Goal: Task Accomplishment & Management: Complete application form

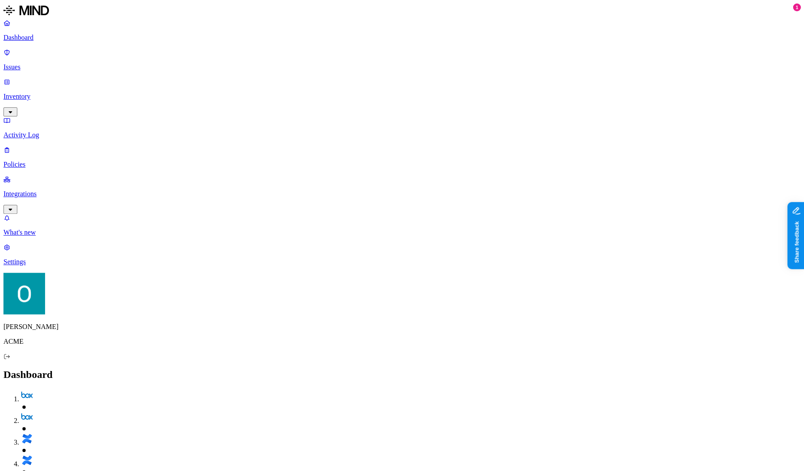
click at [42, 190] on p "Integrations" at bounding box center [401, 194] width 797 height 8
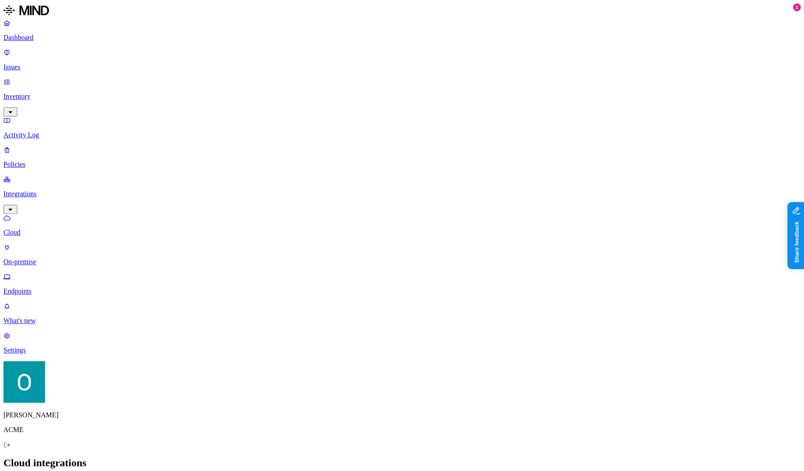
click at [55, 258] on p "On-premise" at bounding box center [401, 262] width 797 height 8
click at [45, 287] on p "Endpoints" at bounding box center [401, 291] width 797 height 8
click at [48, 229] on p "Cloud" at bounding box center [401, 233] width 797 height 8
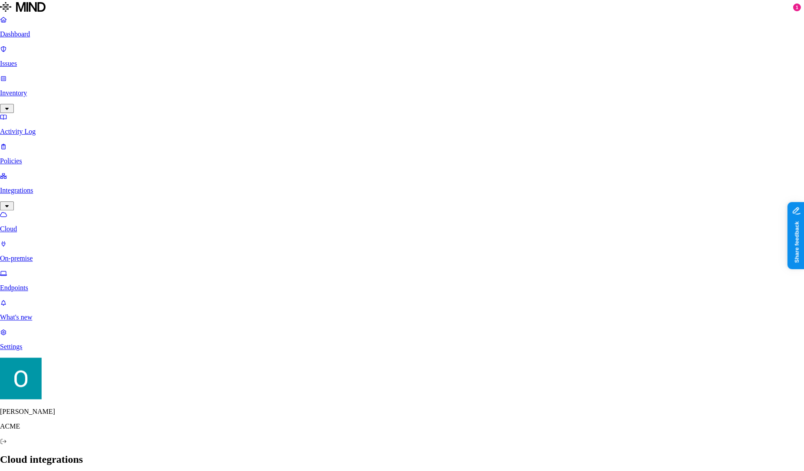
type input "dsf"
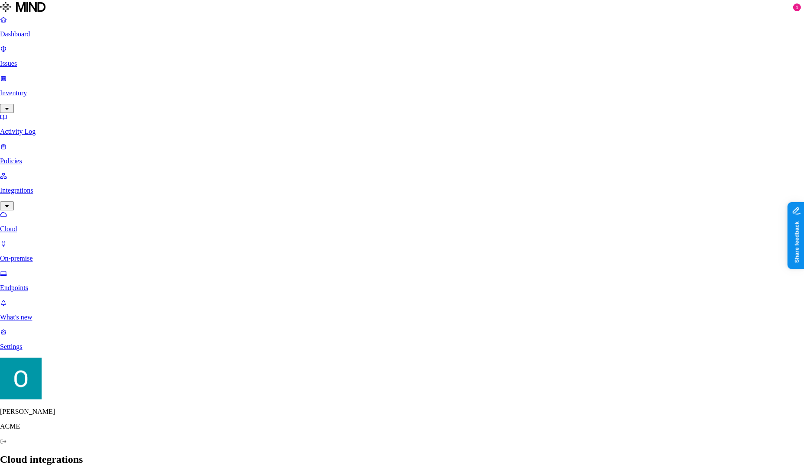
type input "s"
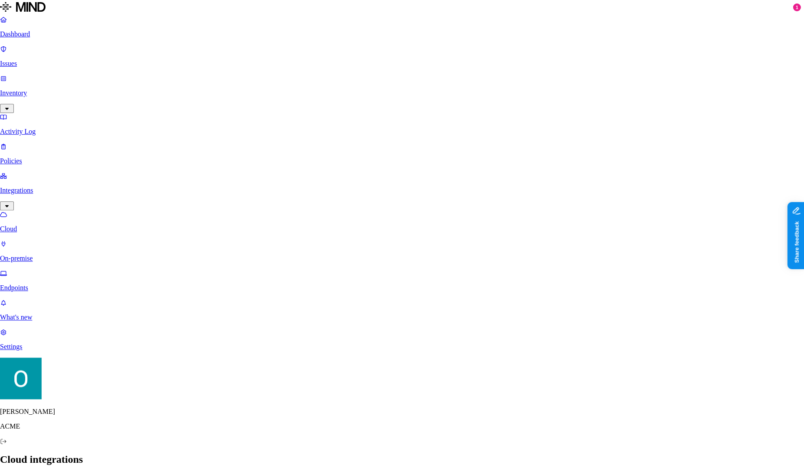
type input "ds"
type input "d"
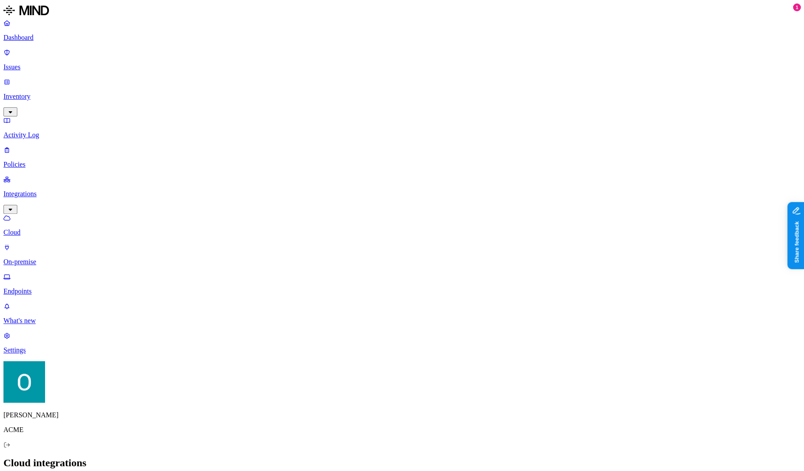
click at [41, 287] on p "Endpoints" at bounding box center [401, 291] width 797 height 8
click at [41, 258] on p "On-premise" at bounding box center [401, 262] width 797 height 8
click at [58, 229] on p "Cloud" at bounding box center [401, 233] width 797 height 8
click at [57, 190] on p "Integrations" at bounding box center [401, 194] width 797 height 8
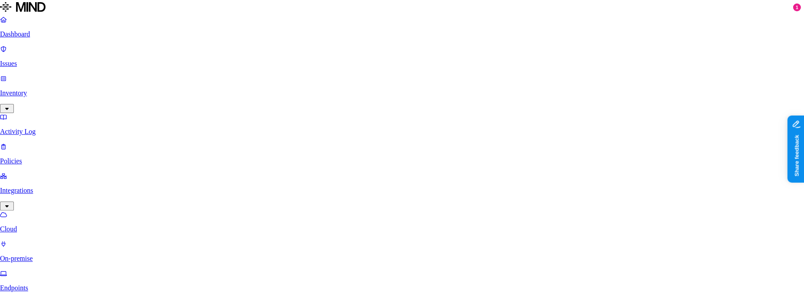
type input "dasd"
type input "d"
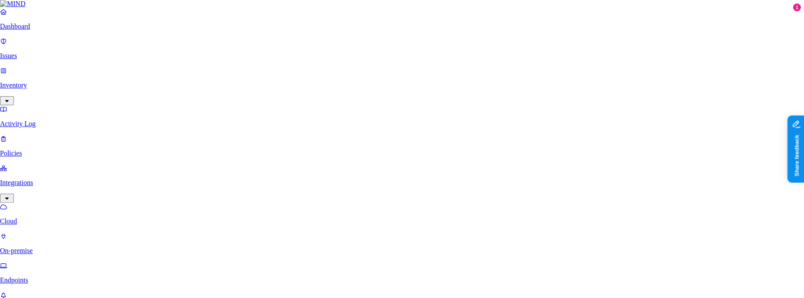
type input "s"
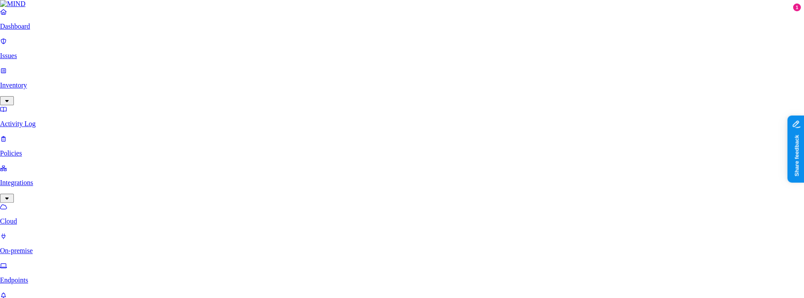
type input "d"
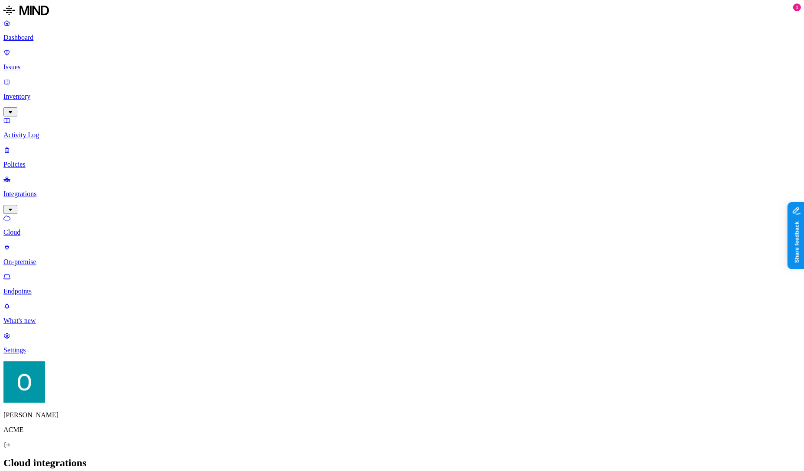
click at [26, 146] on link "Policies" at bounding box center [401, 157] width 797 height 23
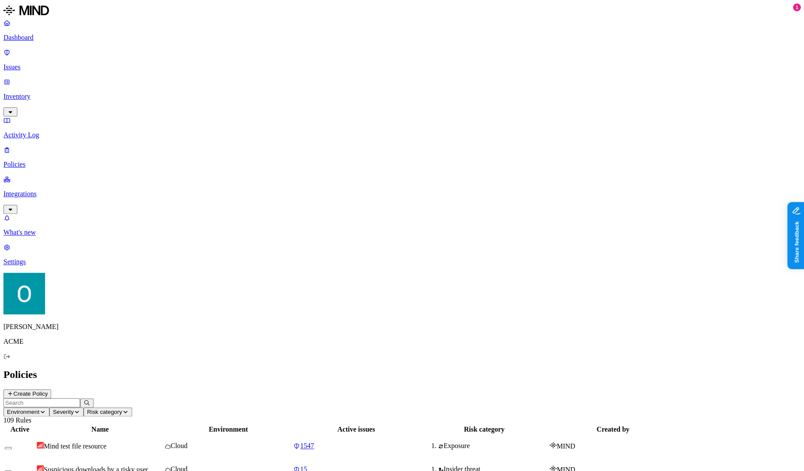
click at [51, 389] on button "Create Policy" at bounding box center [27, 393] width 48 height 9
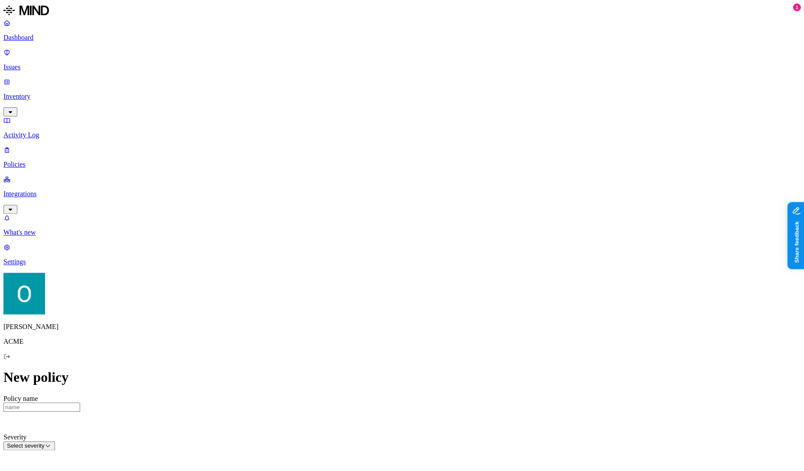
click at [80, 403] on input "Policy name" at bounding box center [41, 407] width 77 height 9
type input "d"
click at [80, 403] on input "Policy name" at bounding box center [41, 407] width 77 height 9
type input "ggg"
